Goal: Information Seeking & Learning: Learn about a topic

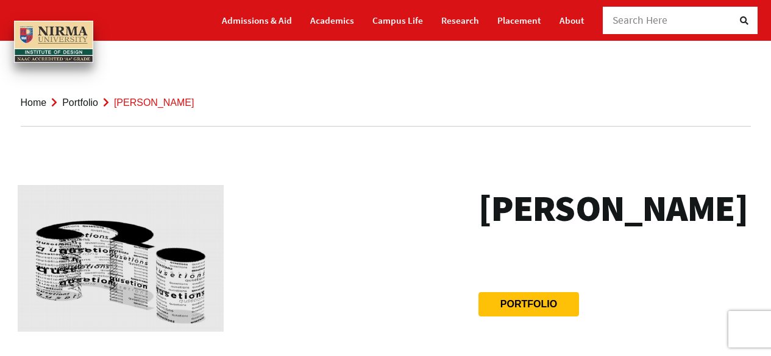
scroll to position [122, 0]
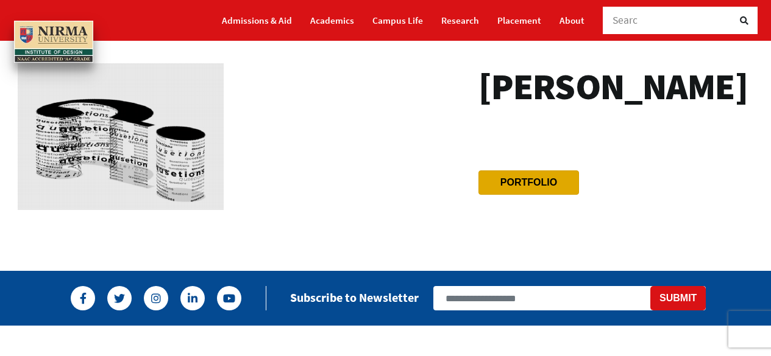
click at [511, 195] on btn "Portfolio" at bounding box center [528, 183] width 101 height 24
click at [534, 195] on btn "Portfolio" at bounding box center [528, 183] width 101 height 24
click at [179, 164] on img at bounding box center [121, 136] width 206 height 147
click at [533, 110] on h3 "[PERSON_NAME]" at bounding box center [612, 86] width 269 height 46
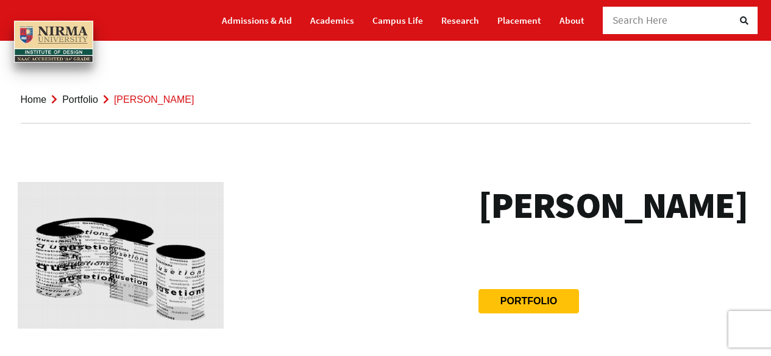
scroll to position [0, 0]
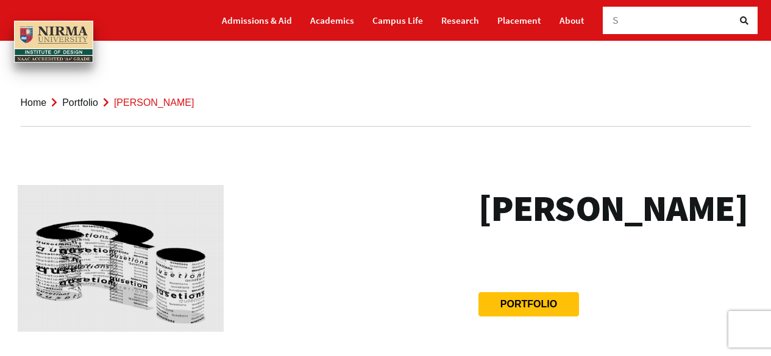
click at [77, 108] on li "Portfolio" at bounding box center [72, 102] width 52 height 16
click at [83, 98] on link "Portfolio" at bounding box center [80, 102] width 36 height 10
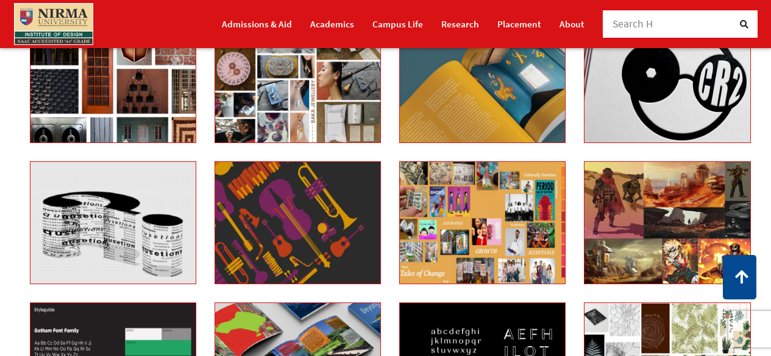
scroll to position [1523, 0]
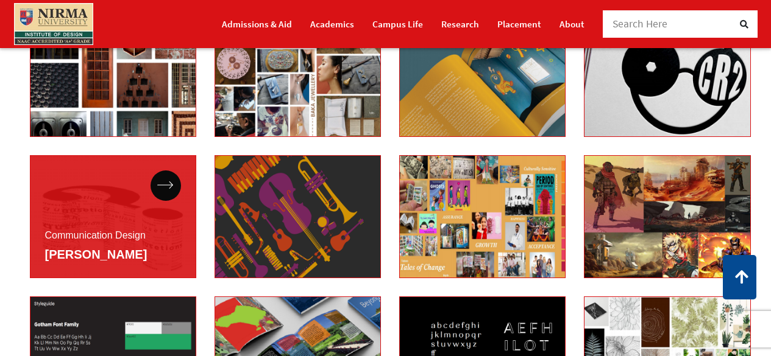
click at [154, 197] on div "Communication Design [PERSON_NAME]" at bounding box center [113, 216] width 166 height 123
click at [156, 196] on div at bounding box center [166, 186] width 30 height 30
click at [163, 192] on div at bounding box center [166, 186] width 30 height 30
click at [129, 252] on link "[PERSON_NAME]" at bounding box center [96, 254] width 102 height 13
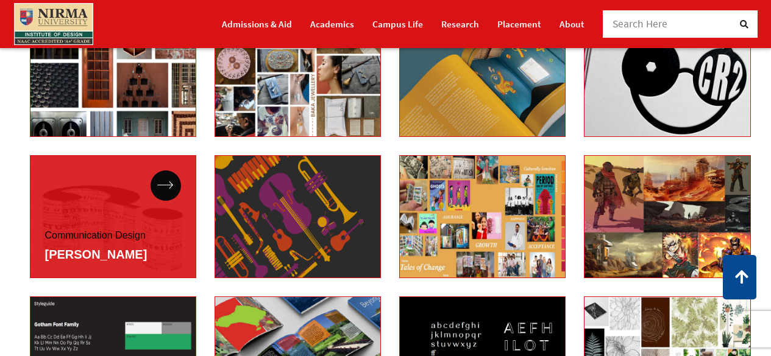
click at [115, 232] on link "Communication Design" at bounding box center [95, 235] width 101 height 10
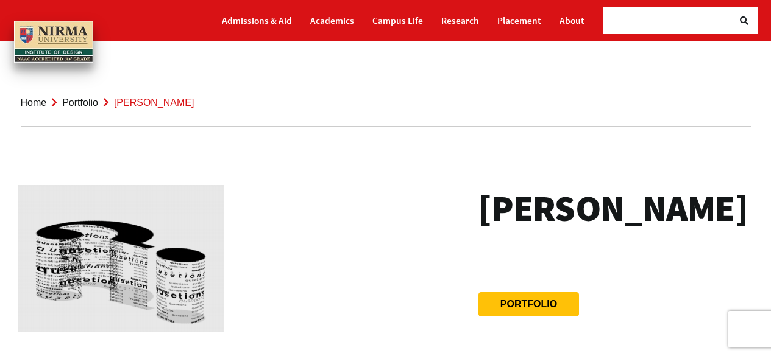
click at [138, 253] on img at bounding box center [121, 258] width 206 height 147
